Goal: Task Accomplishment & Management: Use online tool/utility

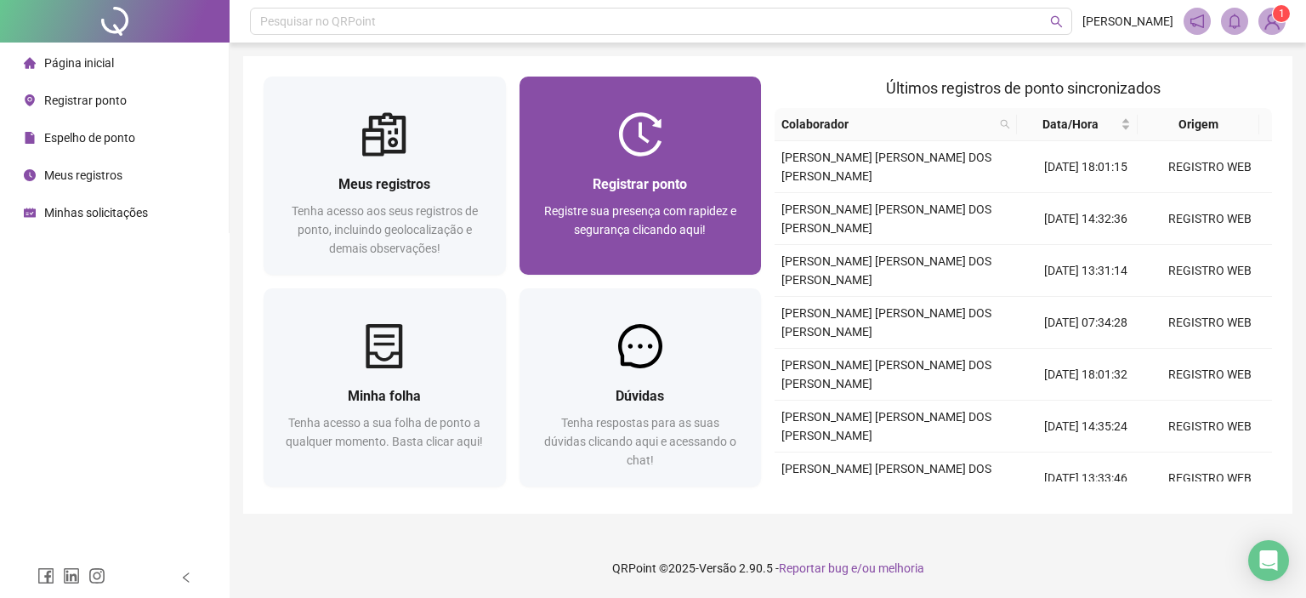
click at [656, 176] on span "Registrar ponto" at bounding box center [640, 184] width 94 height 16
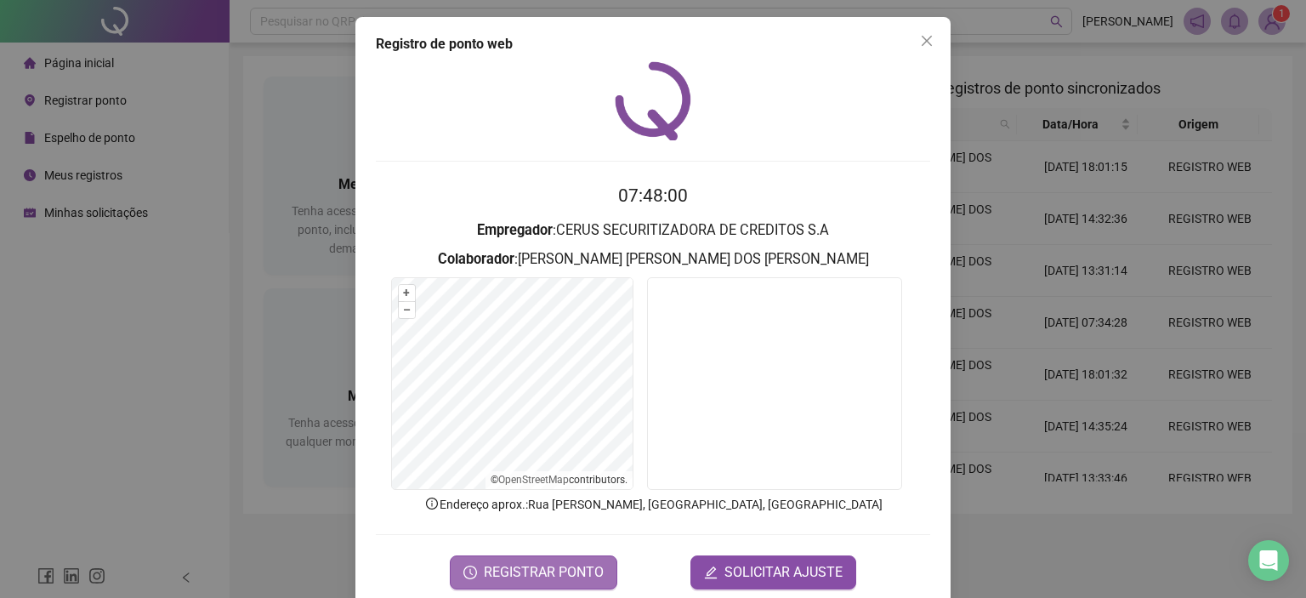
click at [571, 568] on span "REGISTRAR PONTO" at bounding box center [544, 572] width 120 height 20
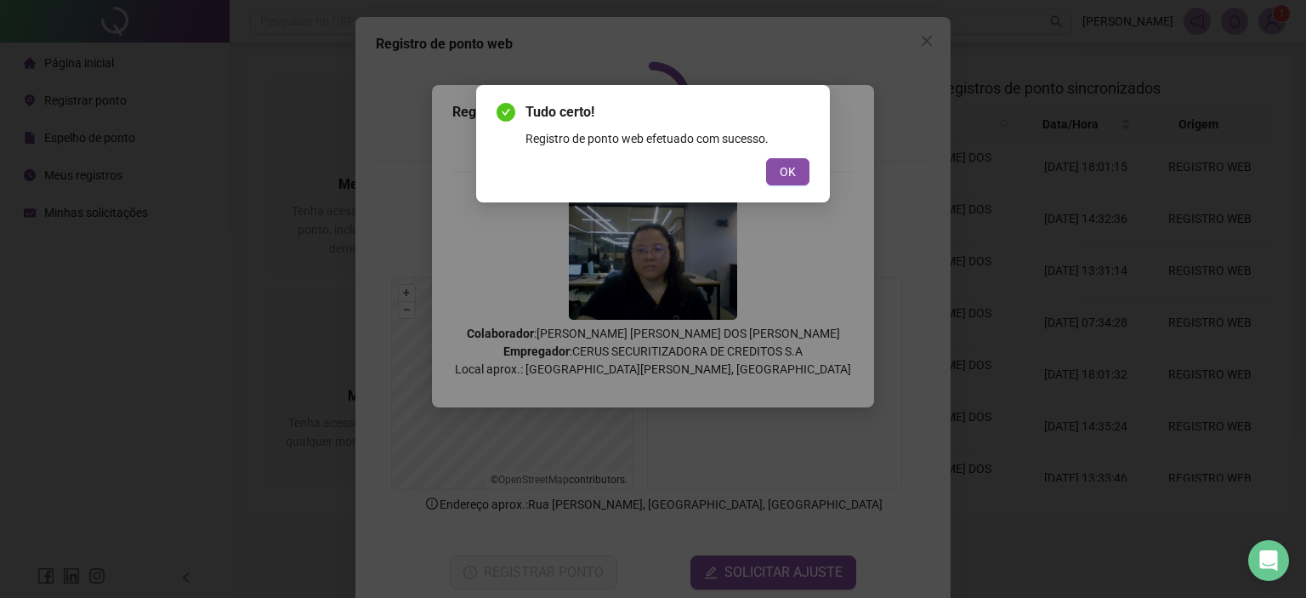
click at [794, 167] on span "OK" at bounding box center [788, 171] width 16 height 19
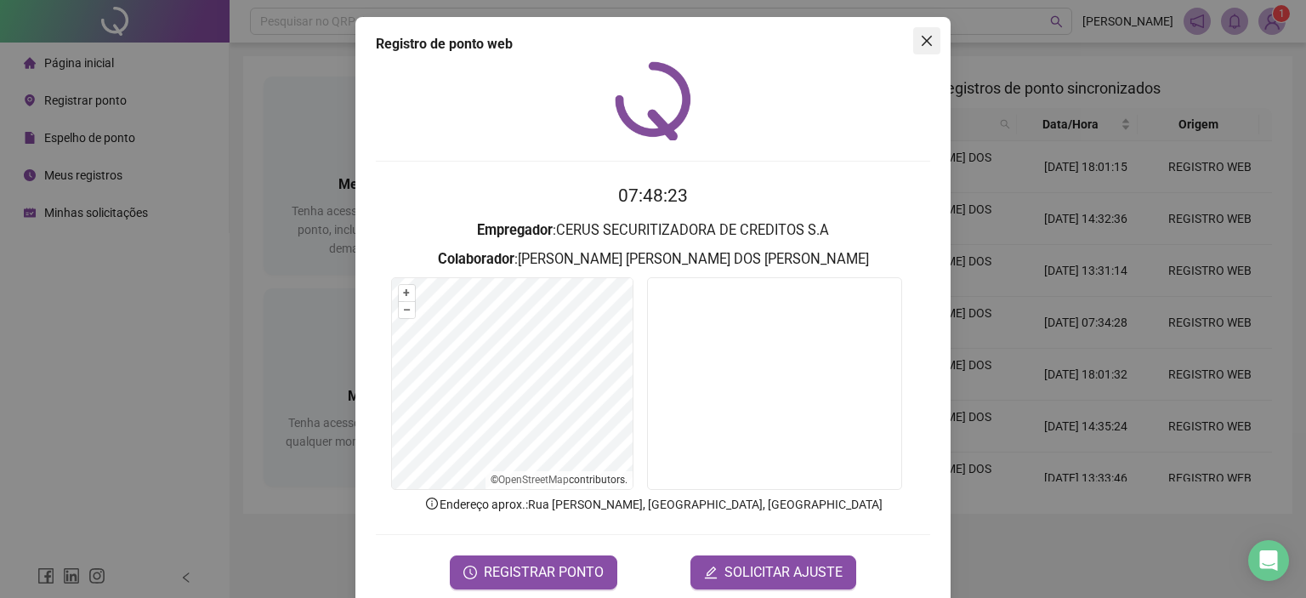
click at [913, 34] on span "Close" at bounding box center [926, 41] width 27 height 14
